Goal: Book appointment/travel/reservation

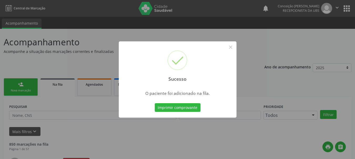
scroll to position [14, 0]
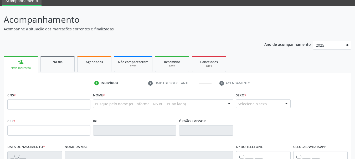
scroll to position [79, 0]
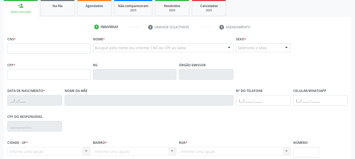
click at [43, 49] on input "text" at bounding box center [48, 48] width 83 height 11
type input "703 6000 7966 7434"
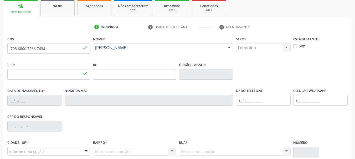
type input "476.171.605-34"
type input "[DATE]"
type input "[PERSON_NAME]"
type input "[PHONE_NUMBER]"
type input "S/N"
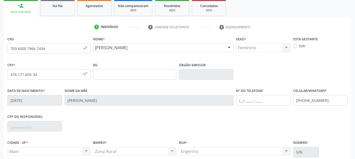
scroll to position [125, 0]
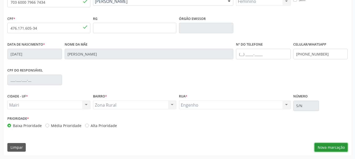
click at [329, 149] on button "Nova marcação" at bounding box center [331, 147] width 33 height 9
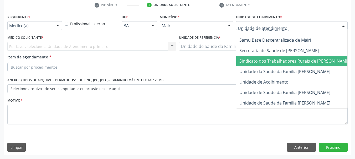
scroll to position [388, 0]
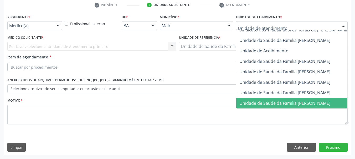
click at [284, 101] on span "Unidade de Saude da Familia [PERSON_NAME]" at bounding box center [284, 104] width 91 height 6
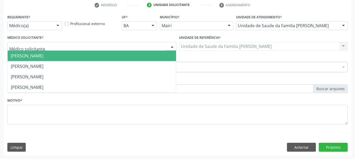
click at [74, 47] on div at bounding box center [91, 46] width 169 height 9
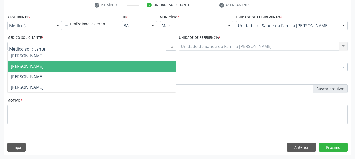
click at [75, 69] on span "[PERSON_NAME]" at bounding box center [92, 66] width 168 height 11
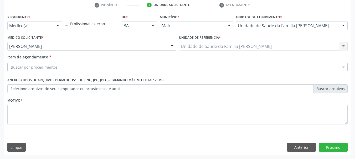
click at [149, 70] on div "Buscar por procedimentos" at bounding box center [177, 67] width 340 height 11
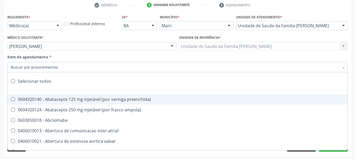
type input "#"
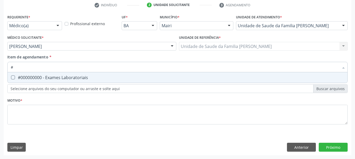
click at [170, 80] on span "#000000000 - Exames Laboratoriais" at bounding box center [178, 78] width 340 height 11
checkbox Laboratoriais "true"
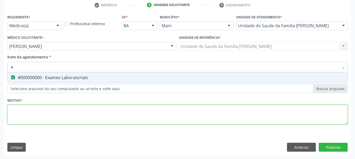
click at [161, 114] on div "Requerente * Médico(a) Médico(a) Enfermeiro(a) Paciente Nenhum resultado encont…" at bounding box center [177, 72] width 340 height 119
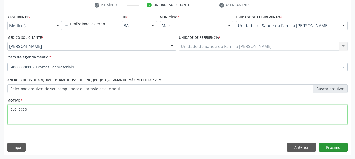
type textarea "avaliaçao"
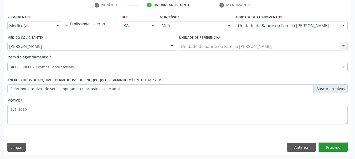
click at [328, 147] on button "Próximo" at bounding box center [333, 147] width 29 height 9
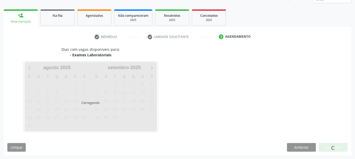
scroll to position [85, 0]
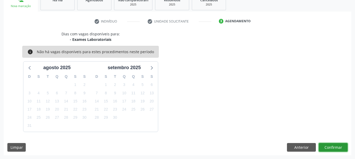
click at [336, 150] on button "Confirmar" at bounding box center [333, 147] width 29 height 9
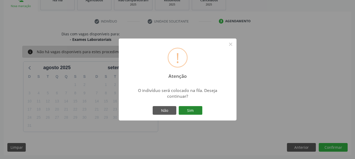
click at [190, 112] on button "Sim" at bounding box center [191, 110] width 24 height 9
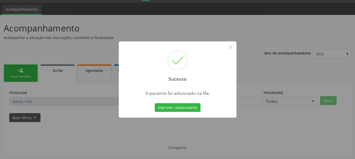
scroll to position [14, 0]
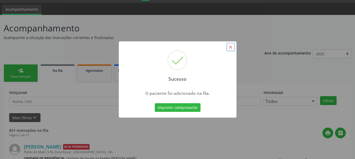
click at [229, 47] on button "×" at bounding box center [230, 47] width 9 height 9
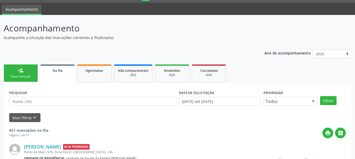
click at [19, 73] on div "person_add" at bounding box center [21, 71] width 6 height 6
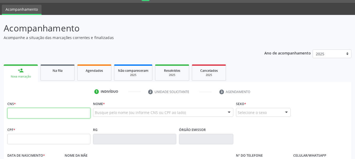
click at [73, 115] on input "text" at bounding box center [48, 113] width 83 height 11
type input "703 6000 7966 7434"
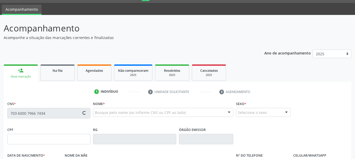
type input "476.171.605-34"
type input "[DATE]"
type input "[PERSON_NAME]"
type input "[PHONE_NUMBER]"
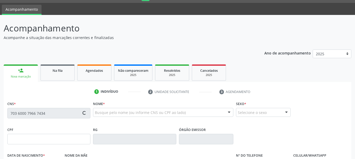
type input "S/N"
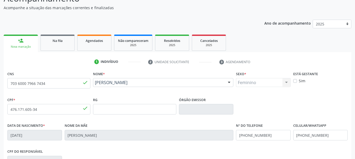
scroll to position [125, 0]
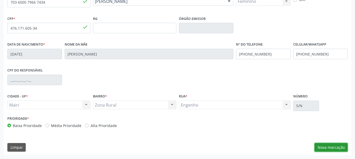
click at [329, 147] on button "Nova marcação" at bounding box center [331, 147] width 33 height 9
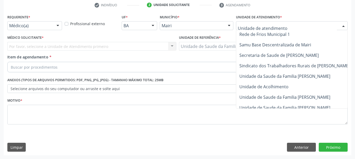
scroll to position [388, 0]
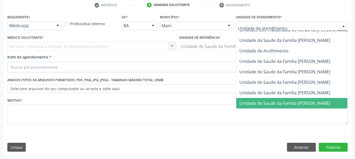
click at [274, 101] on span "Unidade de Saude da Familia [PERSON_NAME]" at bounding box center [284, 104] width 91 height 6
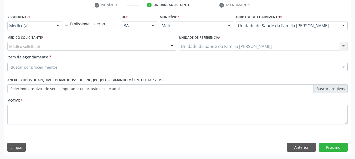
click at [164, 47] on div "Médico solicitante" at bounding box center [91, 46] width 169 height 9
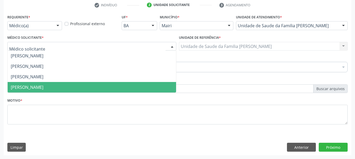
click at [70, 89] on span "[PERSON_NAME]" at bounding box center [92, 87] width 168 height 11
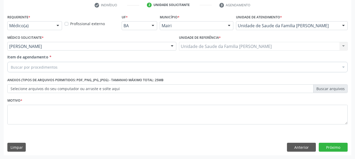
click at [59, 69] on div "Buscar por procedimentos" at bounding box center [177, 67] width 340 height 11
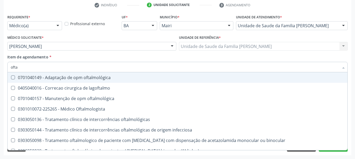
type input "oftal"
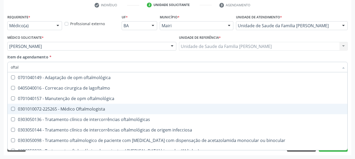
click at [68, 106] on span "0301010072-225265 - Médico Oftalmologista" at bounding box center [178, 109] width 340 height 11
checkbox Oftalmologista "true"
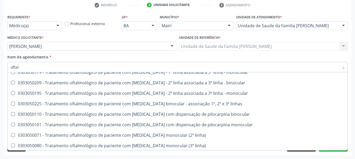
scroll to position [174, 0]
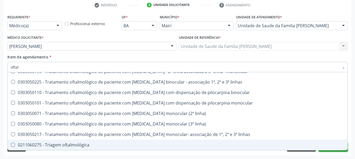
click at [342, 152] on button "Próximo" at bounding box center [333, 147] width 29 height 9
checkbox lagoftalmo "true"
checkbox Oftalmologista "false"
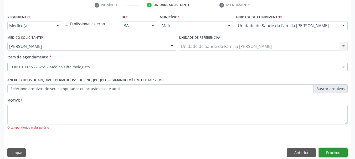
scroll to position [0, 0]
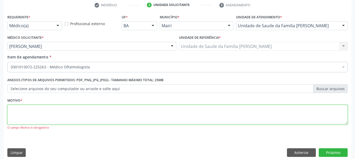
click at [72, 114] on textarea at bounding box center [177, 115] width 340 height 20
type textarea "avaliaçao"
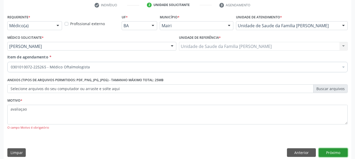
click at [330, 154] on button "Próximo" at bounding box center [333, 153] width 29 height 9
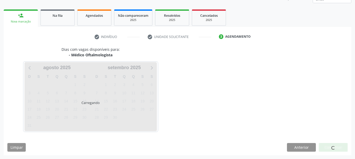
scroll to position [85, 0]
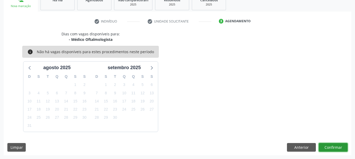
click at [330, 148] on button "Confirmar" at bounding box center [333, 147] width 29 height 9
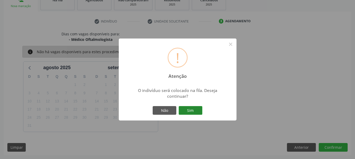
click at [195, 114] on button "Sim" at bounding box center [191, 110] width 24 height 9
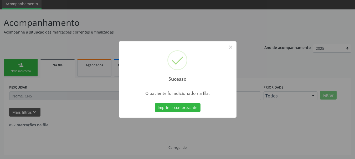
scroll to position [14, 0]
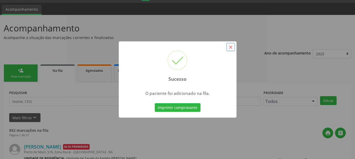
click at [229, 47] on button "×" at bounding box center [230, 47] width 9 height 9
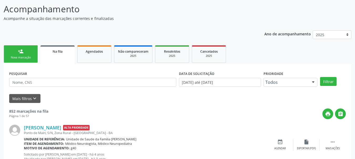
scroll to position [172, 0]
